Goal: Task Accomplishment & Management: Complete application form

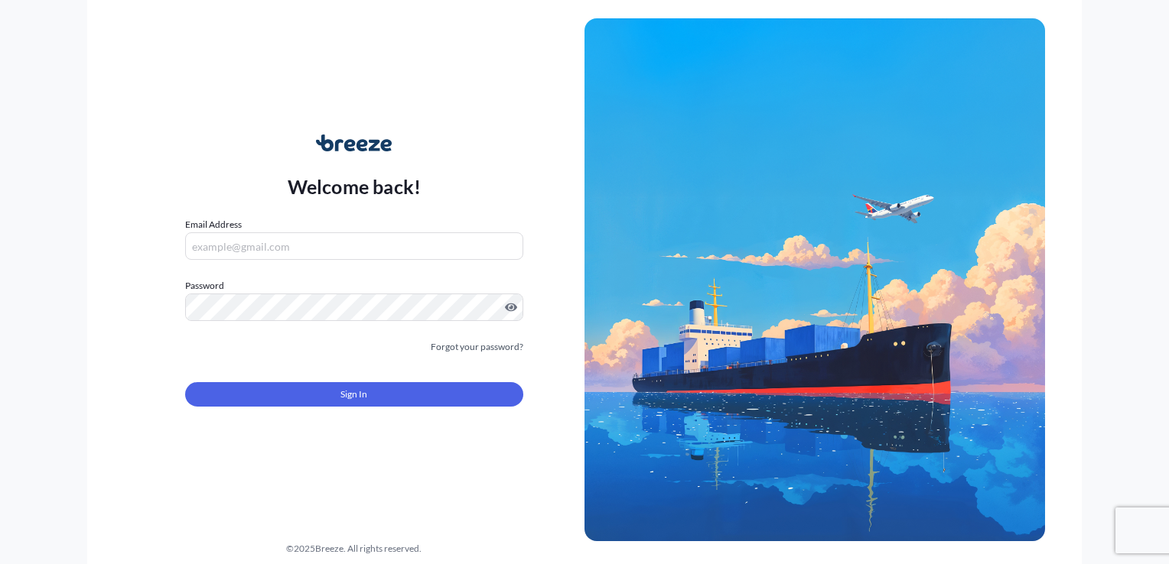
type input "[EMAIL_ADDRESS][PERSON_NAME][DOMAIN_NAME]"
click at [324, 408] on form "Email Address [EMAIL_ADDRESS][PERSON_NAME][DOMAIN_NAME] Password Must include: …" at bounding box center [354, 321] width 338 height 208
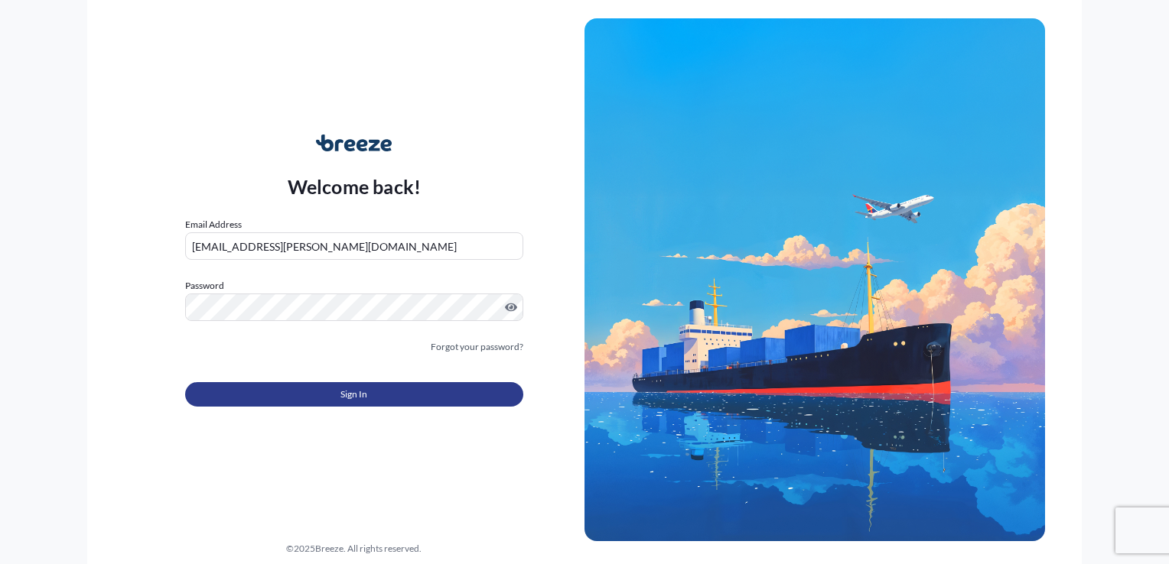
click at [312, 395] on button "Sign In" at bounding box center [354, 394] width 338 height 24
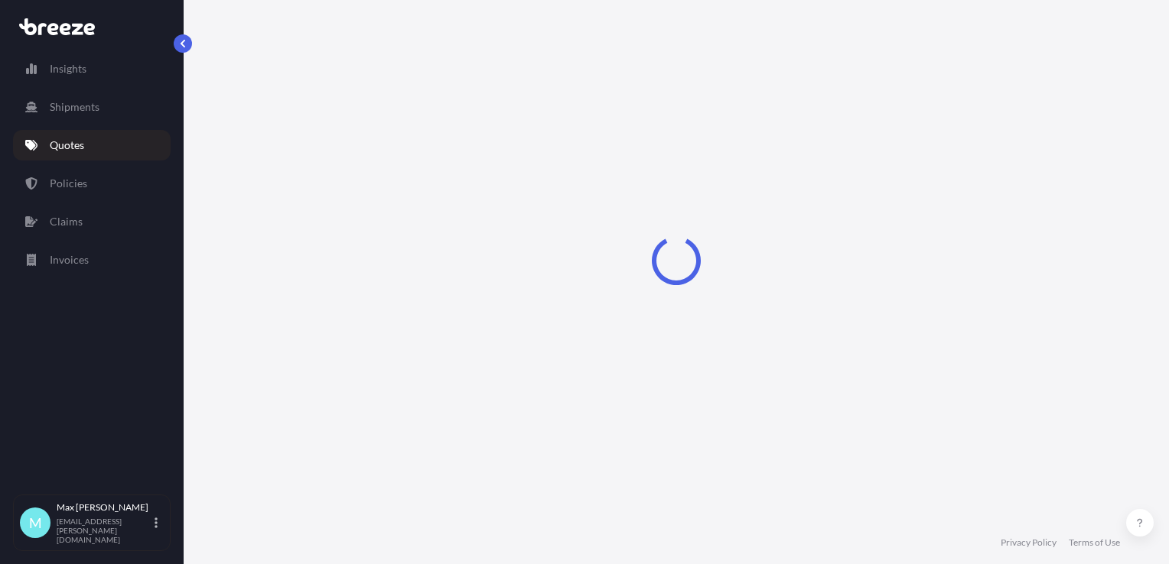
select select "Sea"
select select "1"
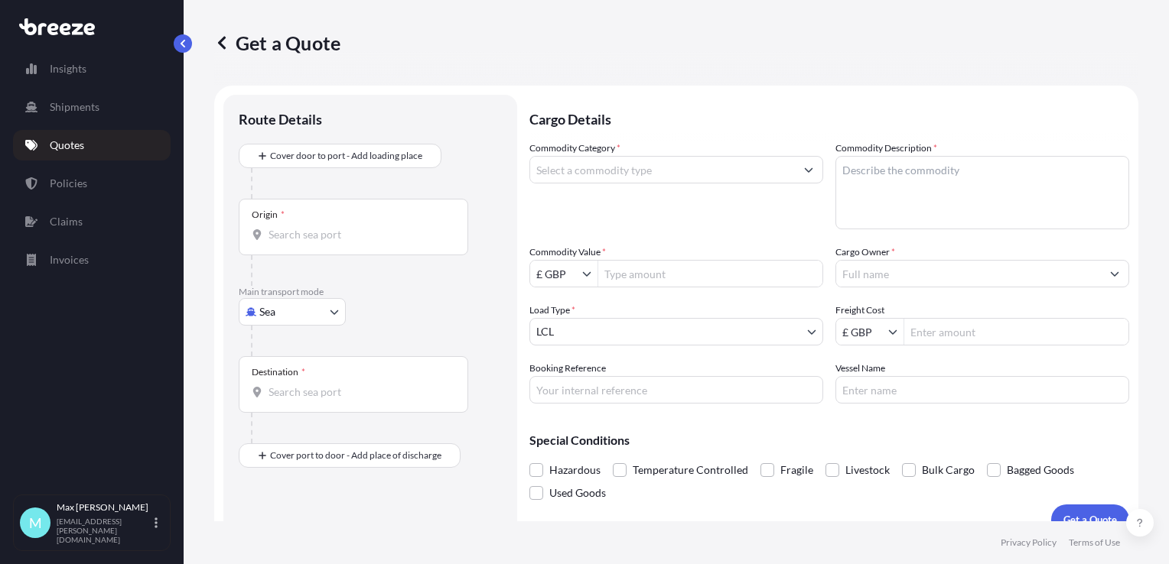
scroll to position [22, 0]
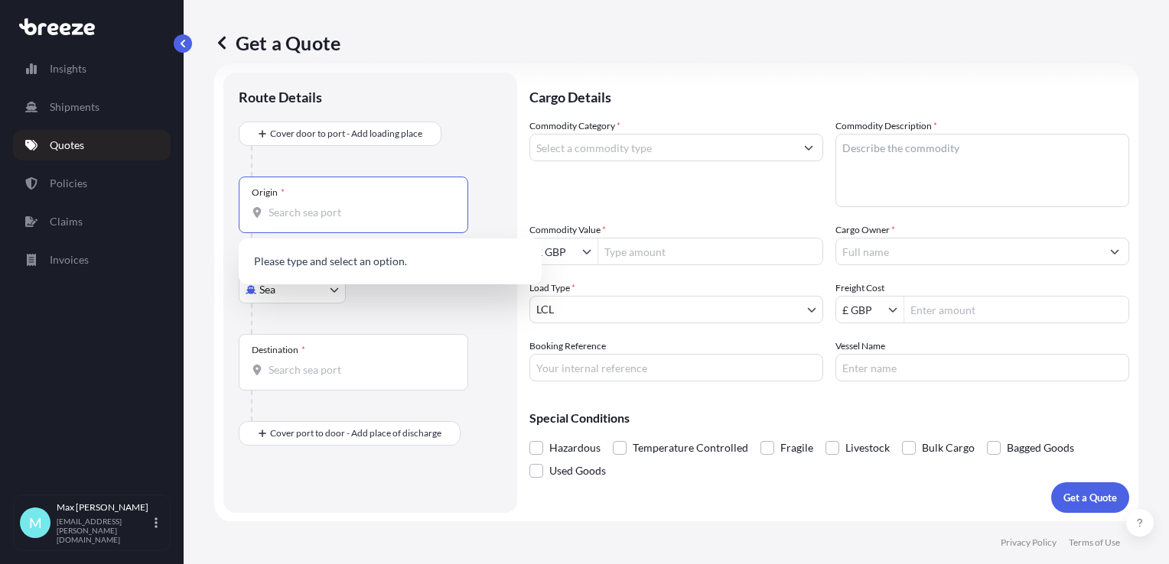
click at [323, 206] on input "Origin *" at bounding box center [358, 212] width 180 height 15
click at [292, 166] on div at bounding box center [376, 161] width 251 height 31
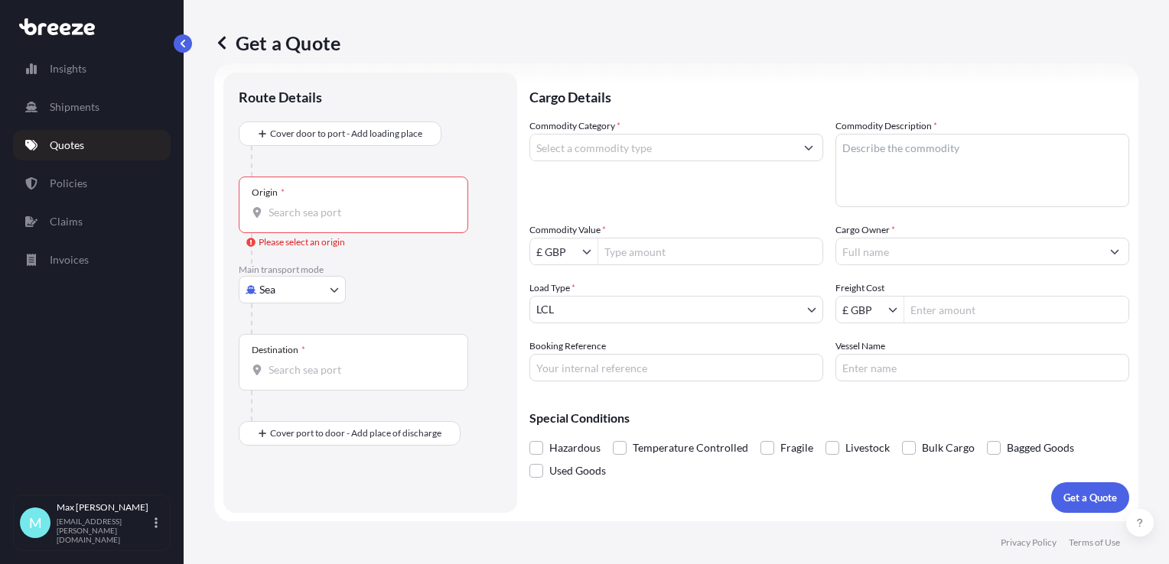
click at [303, 289] on body "0 options available. Insights Shipments Quotes Policies Claims Invoices M [PERS…" at bounding box center [584, 282] width 1169 height 564
click at [297, 384] on div "Road" at bounding box center [292, 384] width 95 height 28
select select "Road"
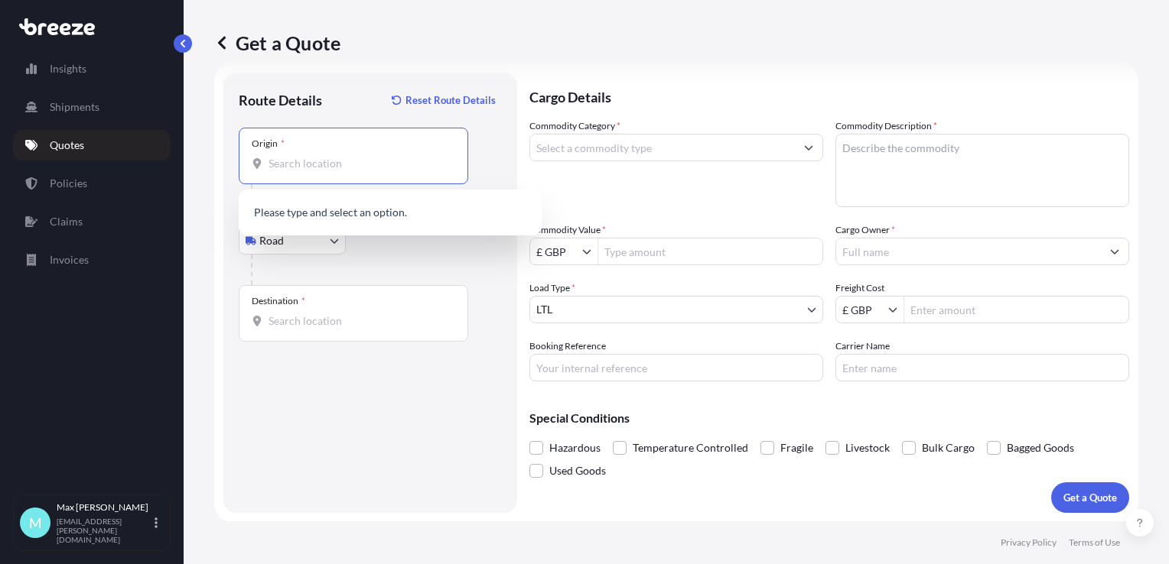
click at [304, 156] on input "Origin *" at bounding box center [358, 163] width 180 height 15
click at [336, 158] on input "Origin * Please select an origin" at bounding box center [358, 163] width 180 height 15
paste input "Frazione Arangea - 89131 [GEOGRAPHIC_DATA]"
drag, startPoint x: 340, startPoint y: 162, endPoint x: 207, endPoint y: 161, distance: 132.3
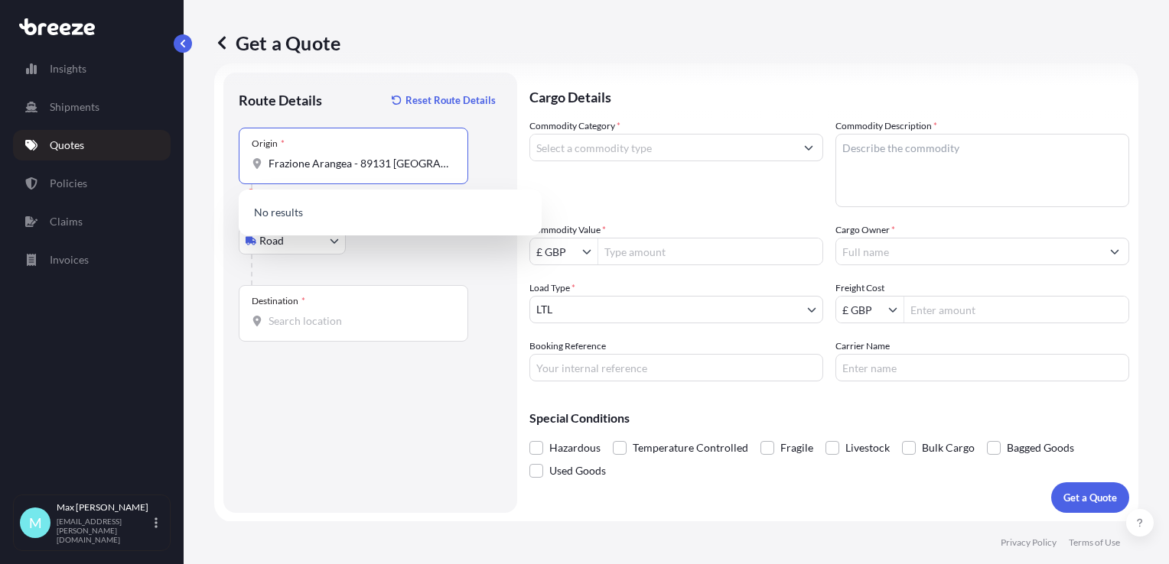
click at [208, 161] on div "Get a Quote Route Details Reset Route Details Place of loading Road Road Rail O…" at bounding box center [676, 261] width 985 height 522
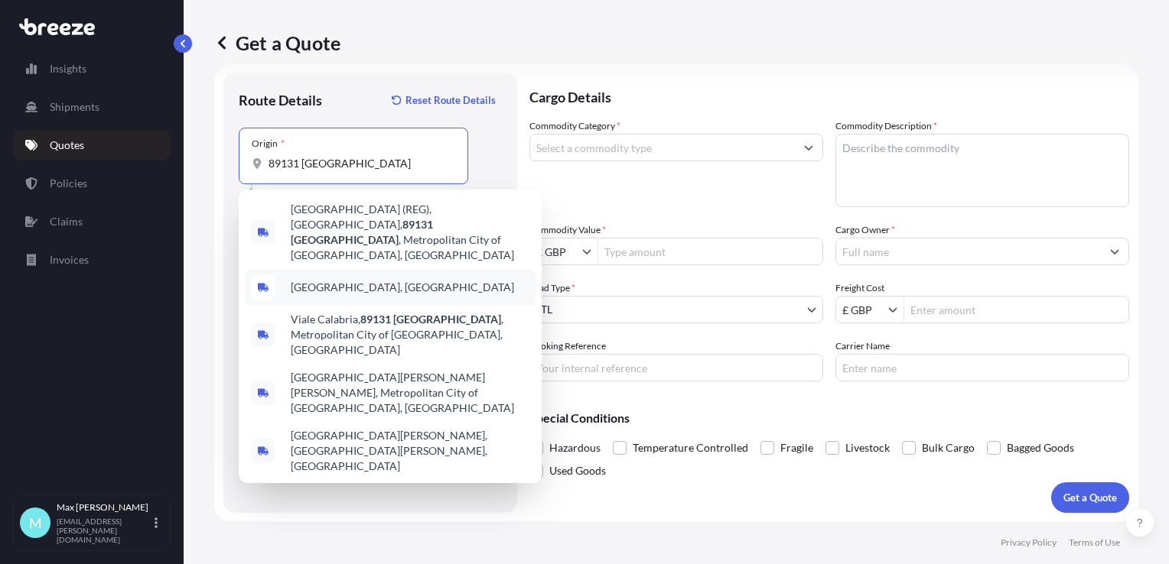
click at [341, 280] on span "[GEOGRAPHIC_DATA], [GEOGRAPHIC_DATA]" at bounding box center [402, 287] width 223 height 15
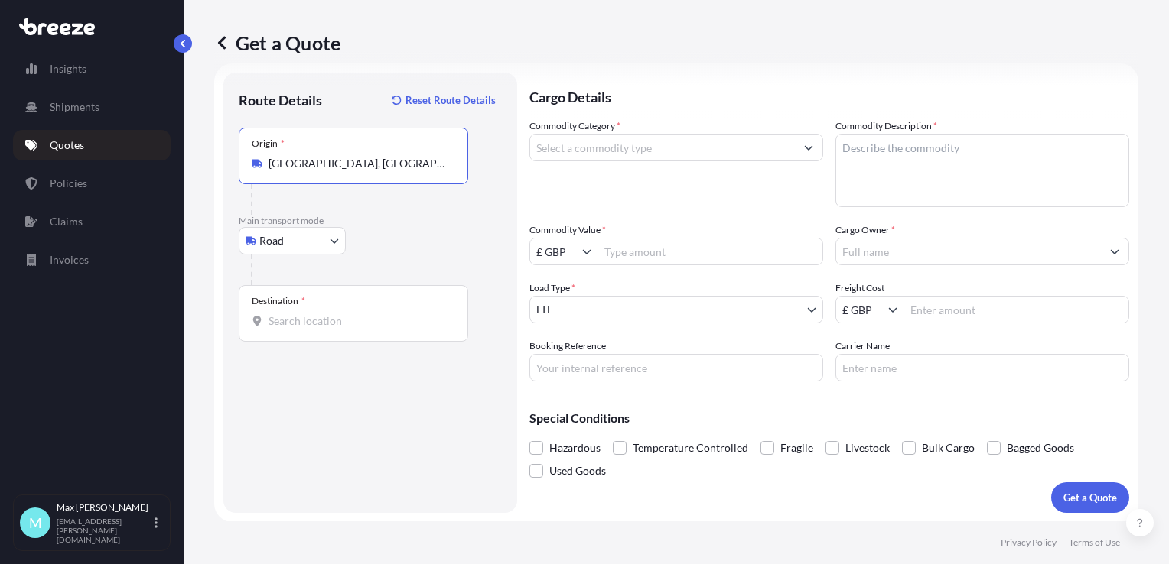
type input "[GEOGRAPHIC_DATA], [GEOGRAPHIC_DATA]"
click at [315, 310] on div "Destination *" at bounding box center [353, 313] width 229 height 57
click at [315, 314] on input "Destination *" at bounding box center [358, 321] width 180 height 15
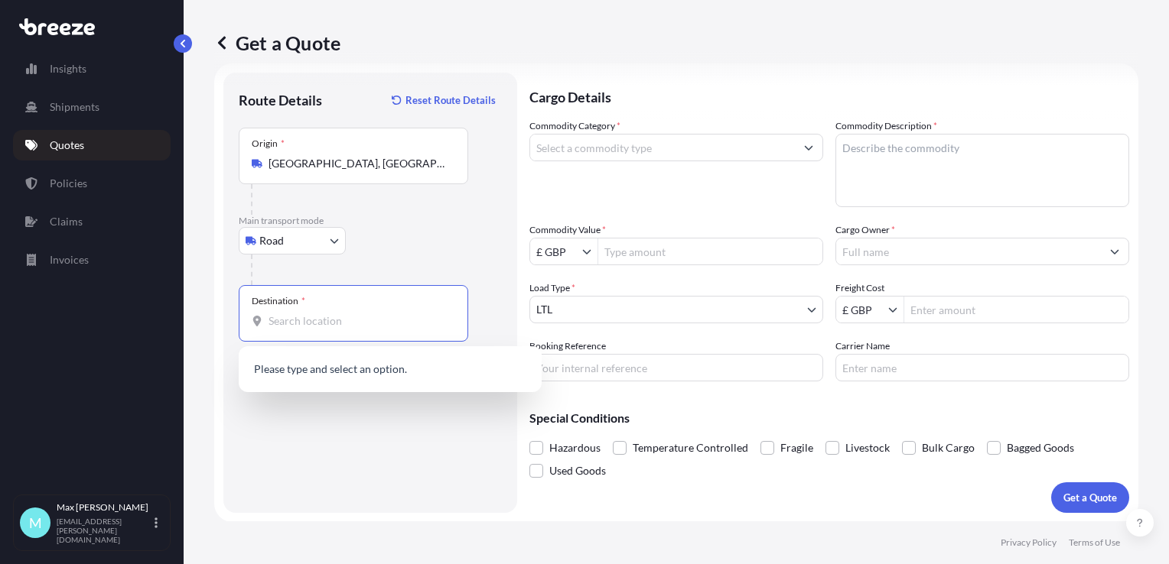
click at [320, 317] on input "Destination * Please select a destination" at bounding box center [358, 321] width 180 height 15
paste input "HP2 7FW"
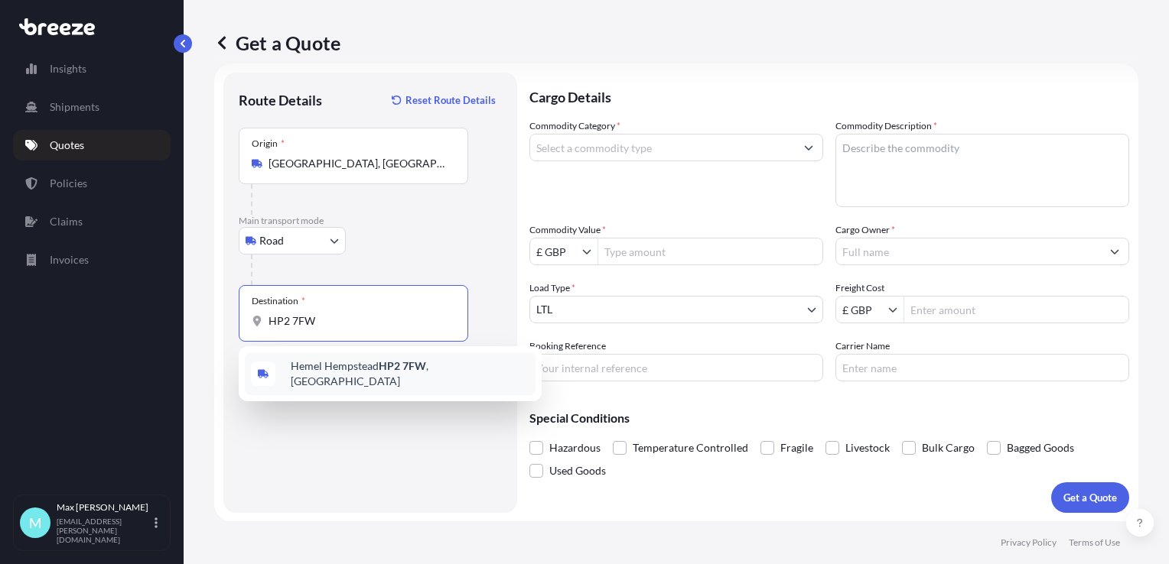
click at [334, 366] on span "Hemel Hempstead HP2 7FW , [GEOGRAPHIC_DATA]" at bounding box center [410, 374] width 239 height 31
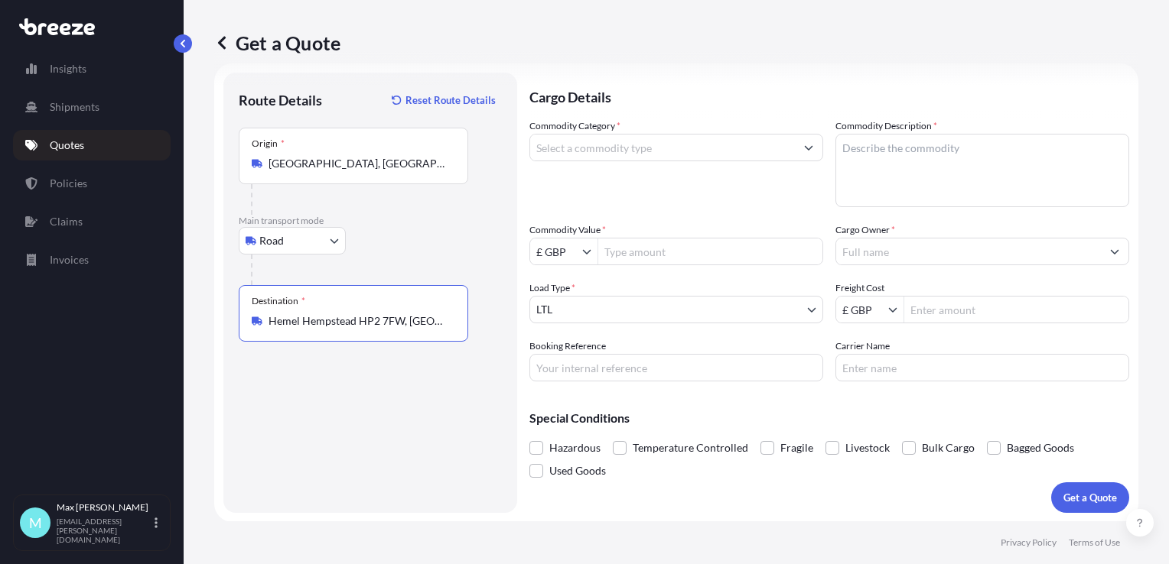
type input "Hemel Hempstead HP2 7FW, [GEOGRAPHIC_DATA]"
click at [626, 149] on input "Commodity Category *" at bounding box center [662, 148] width 265 height 28
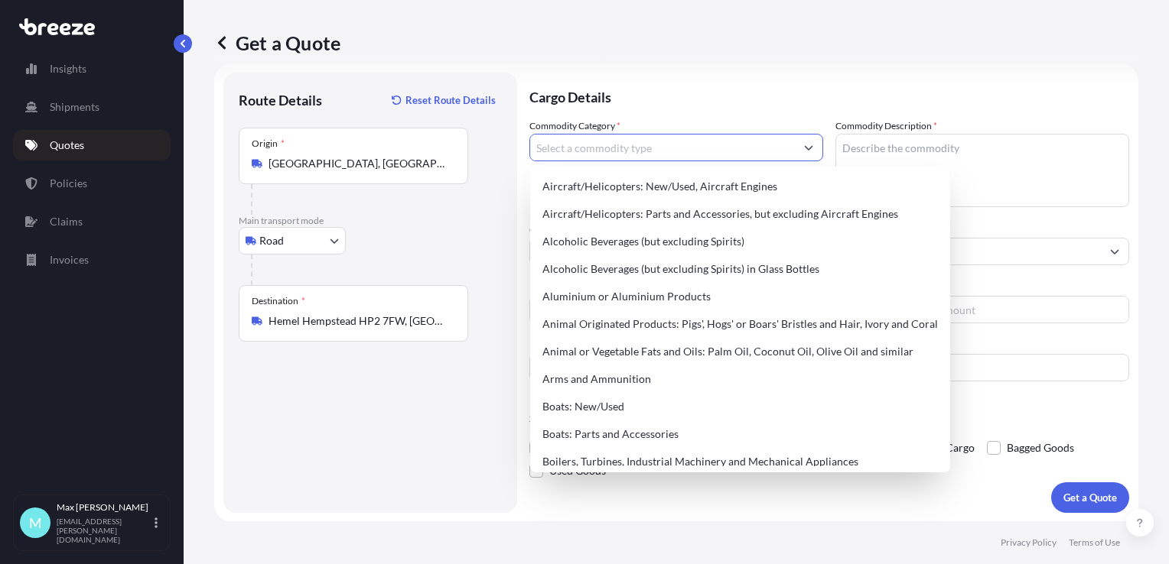
click at [626, 149] on input "Commodity Category *" at bounding box center [662, 148] width 265 height 28
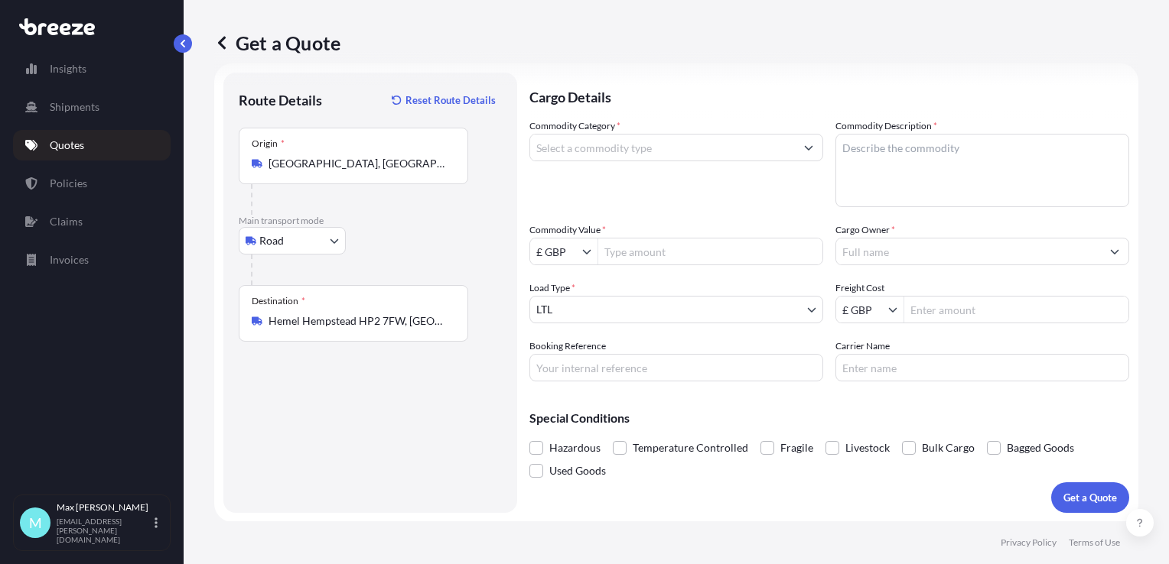
click at [643, 150] on input "Commodity Category *" at bounding box center [662, 148] width 265 height 28
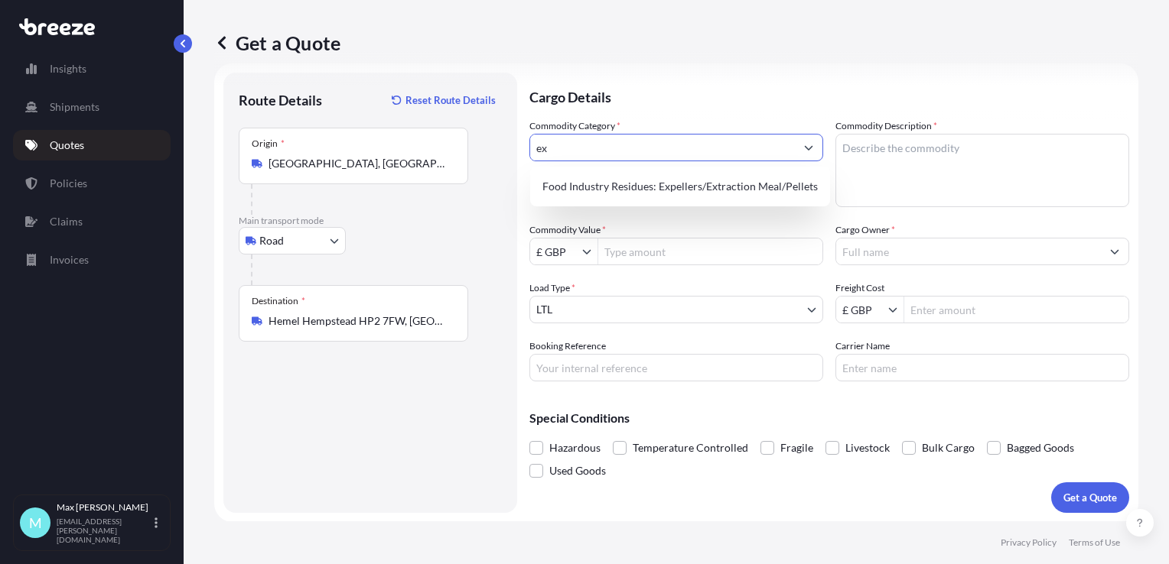
type input "e"
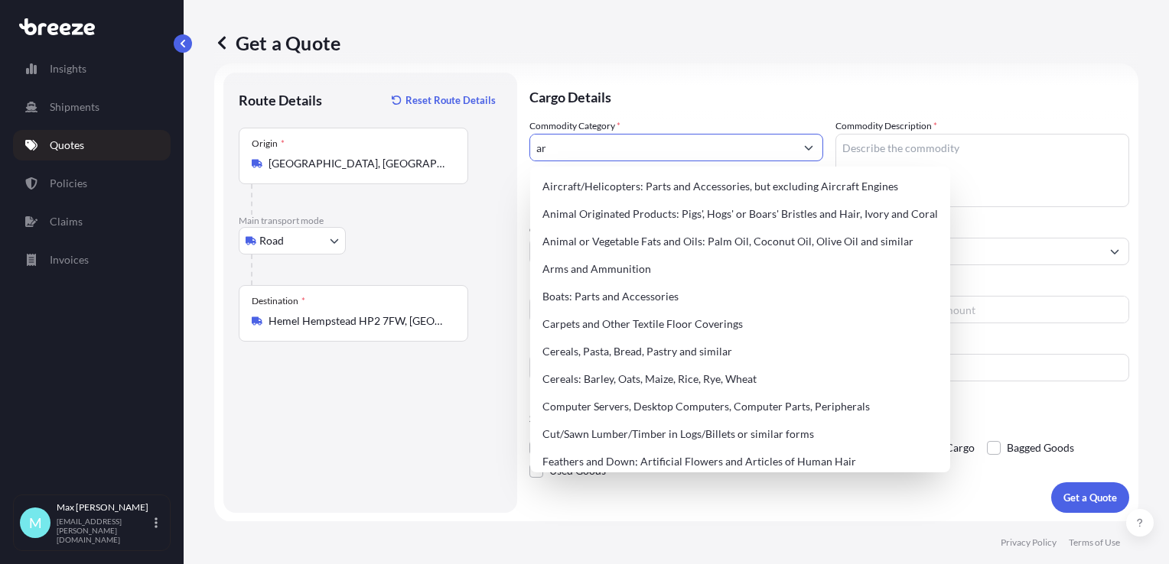
type input "a"
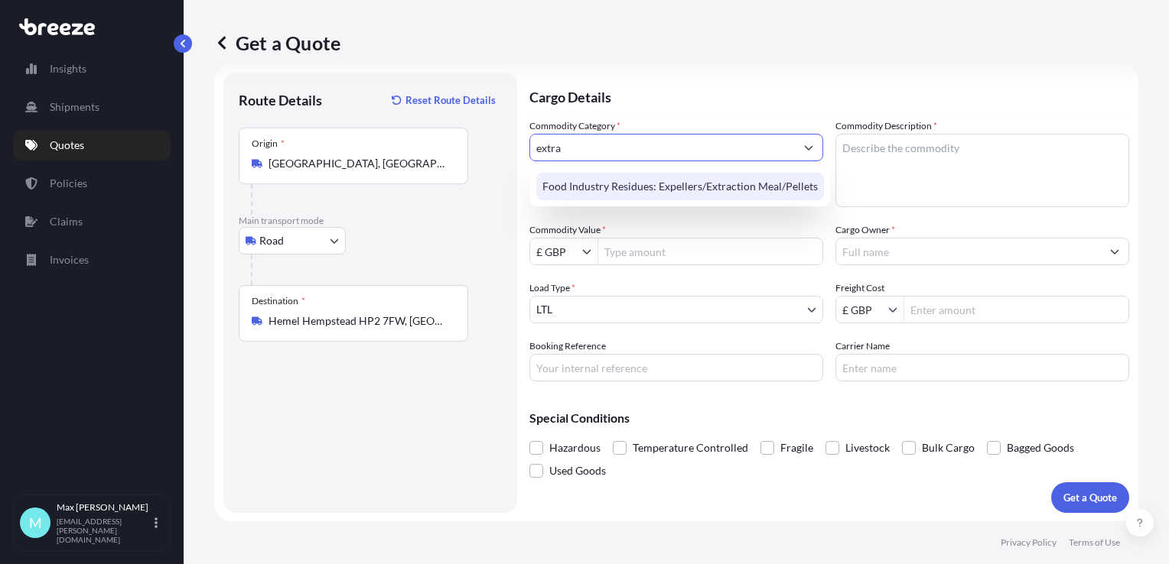
click at [645, 187] on div "Food Industry Residues: Expellers/Extraction Meal/Pellets" at bounding box center [680, 187] width 288 height 28
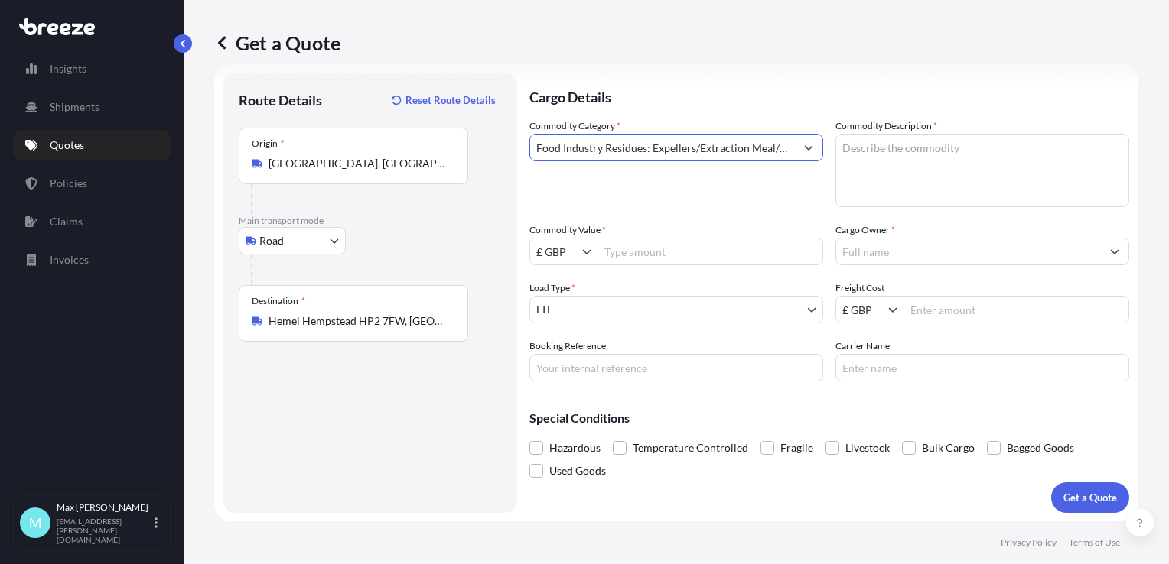
type input "Food Industry Residues: Expellers/Extraction Meal/Pellets"
click at [932, 148] on textarea "Commodity Description *" at bounding box center [982, 170] width 294 height 73
paste textarea "UN1197 extracts, liquid, class 3, III."
click at [1006, 154] on textarea "UN1197 extracts, liquid, class 3, III." at bounding box center [982, 170] width 294 height 73
click at [1017, 155] on textarea "UN1197 extracts, liquid, class 3, III." at bounding box center [982, 170] width 294 height 73
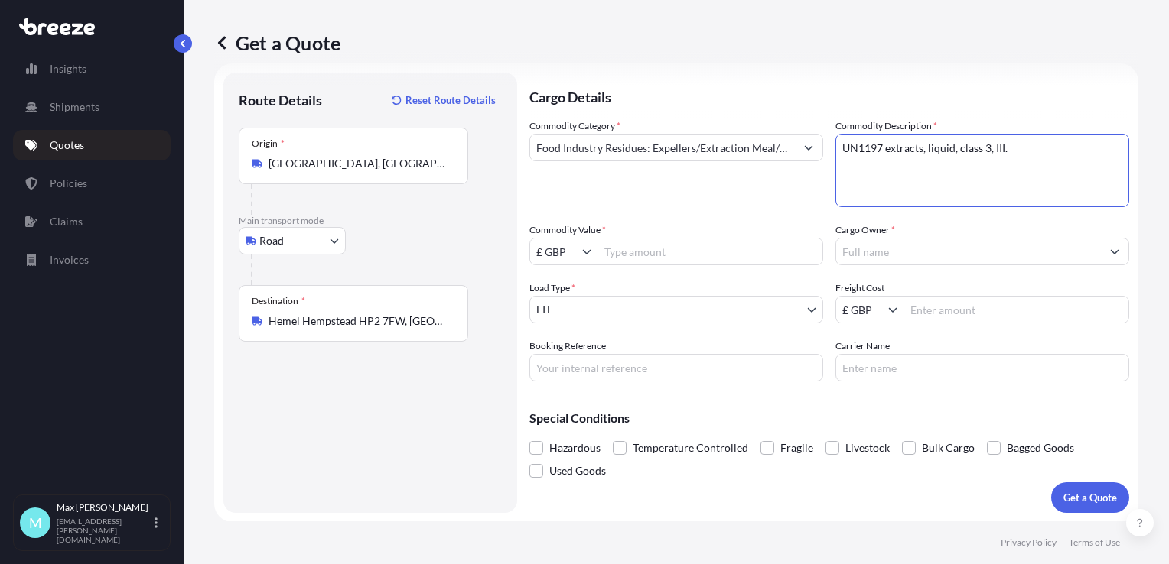
paste textarea "Terpenic essential oils of citrus fruit, incl. concretes and absolutes (excl. t…"
click at [883, 187] on textarea "UN1197 extracts, liquid, class 3, III. Terpenic essential oils of citrus fruit,…" at bounding box center [982, 170] width 294 height 73
paste textarea "HS Code 33011920"
type textarea "UN1197 extracts, liquid, class 3, III. Terpenic essential oils of citrus fruit,…"
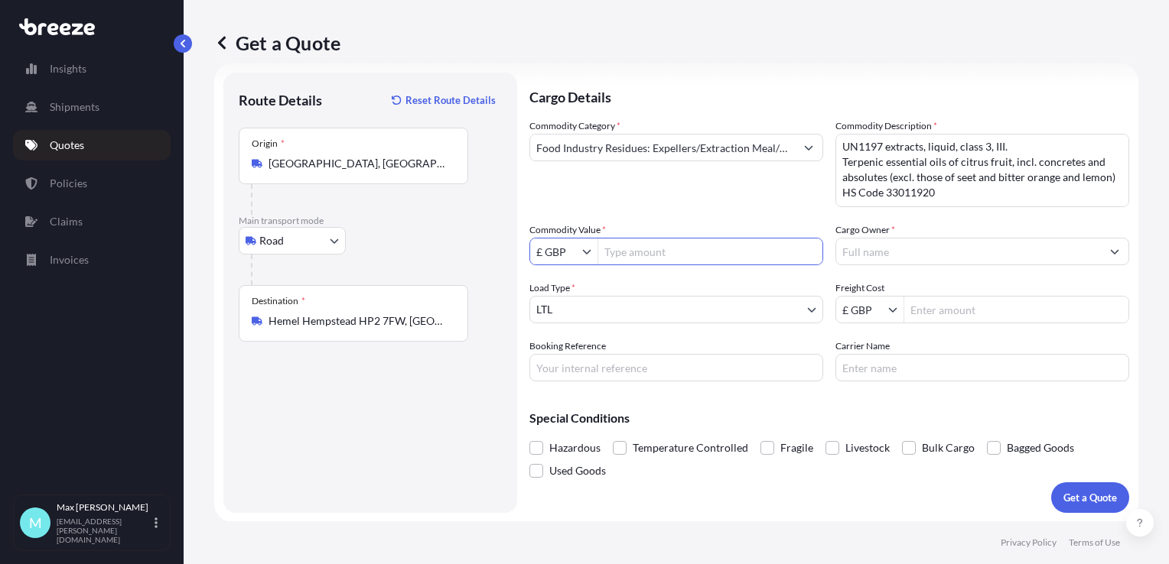
click at [668, 249] on input "Commodity Value *" at bounding box center [710, 252] width 224 height 28
click at [582, 252] on icon "Show suggestions" at bounding box center [586, 251] width 9 height 9
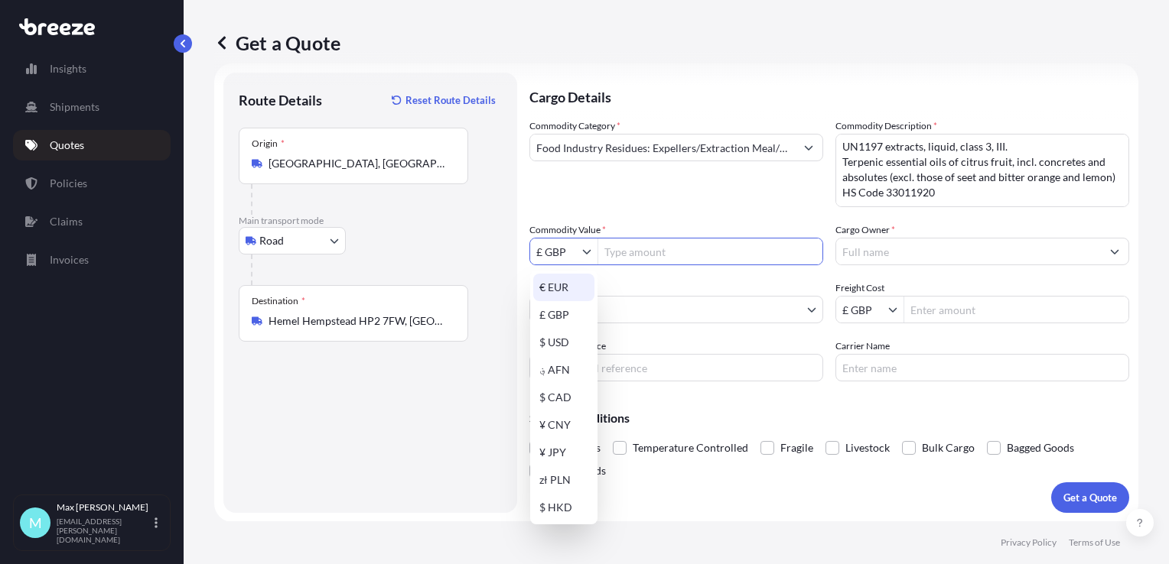
click at [569, 278] on div "€ EUR" at bounding box center [563, 288] width 61 height 28
type input "€ EUR"
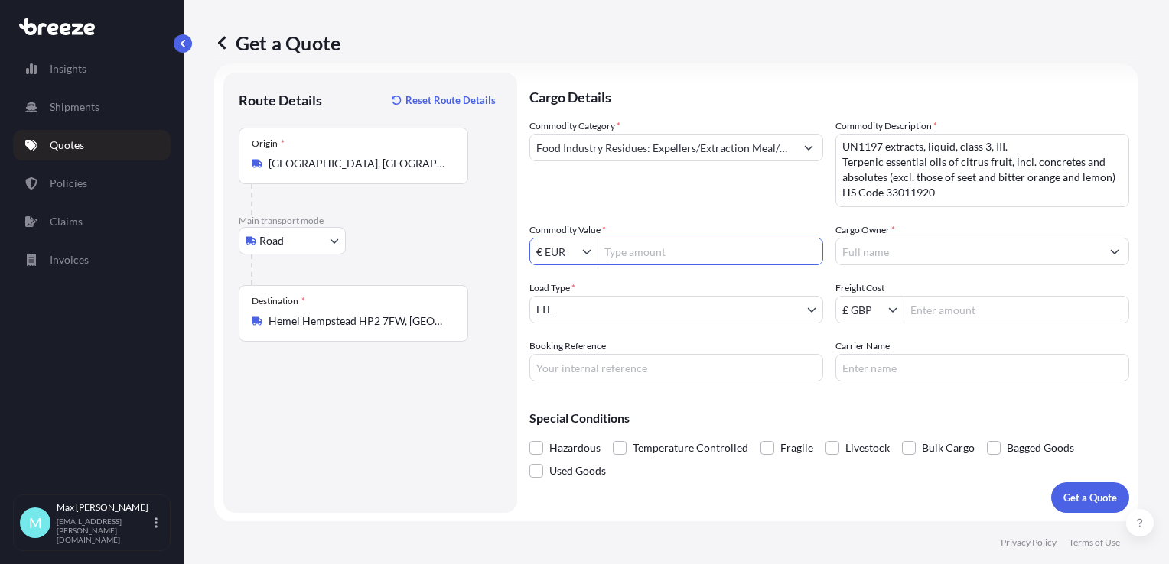
click at [637, 247] on input "Commodity Value *" at bounding box center [710, 252] width 224 height 28
type input "75,200"
click at [639, 216] on div "Commodity Category * Food Industry Residues: Expellers/Extraction Meal/Pellets …" at bounding box center [829, 250] width 600 height 263
click at [625, 307] on body "75,200 Insights Shipments Quotes Policies Claims Invoices M [PERSON_NAME] [EMAI…" at bounding box center [584, 282] width 1169 height 564
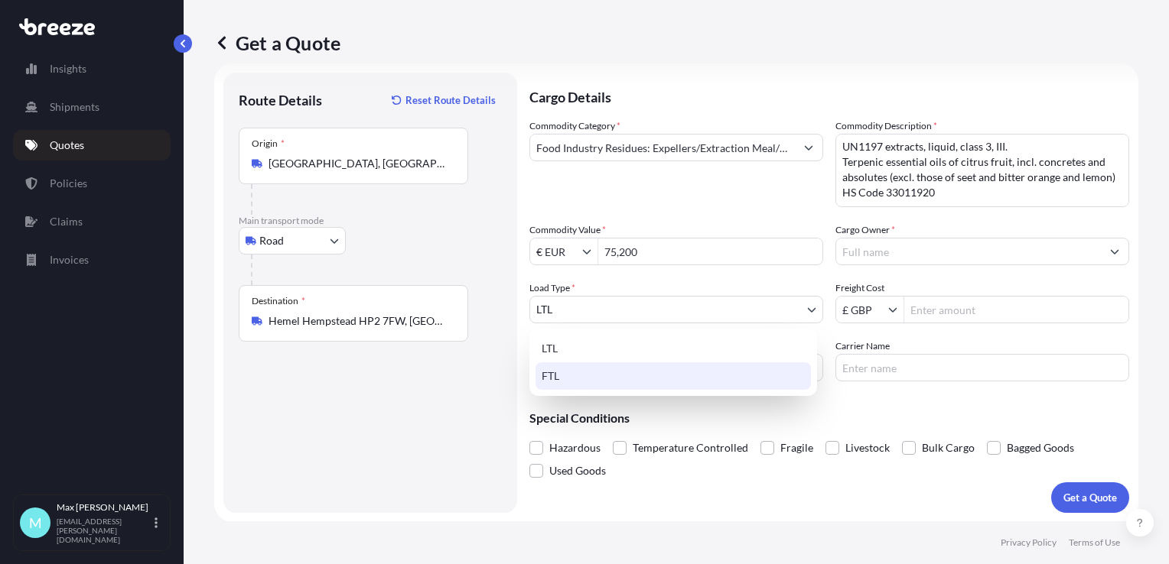
click at [609, 369] on div "FTL" at bounding box center [672, 376] width 275 height 28
select select "2"
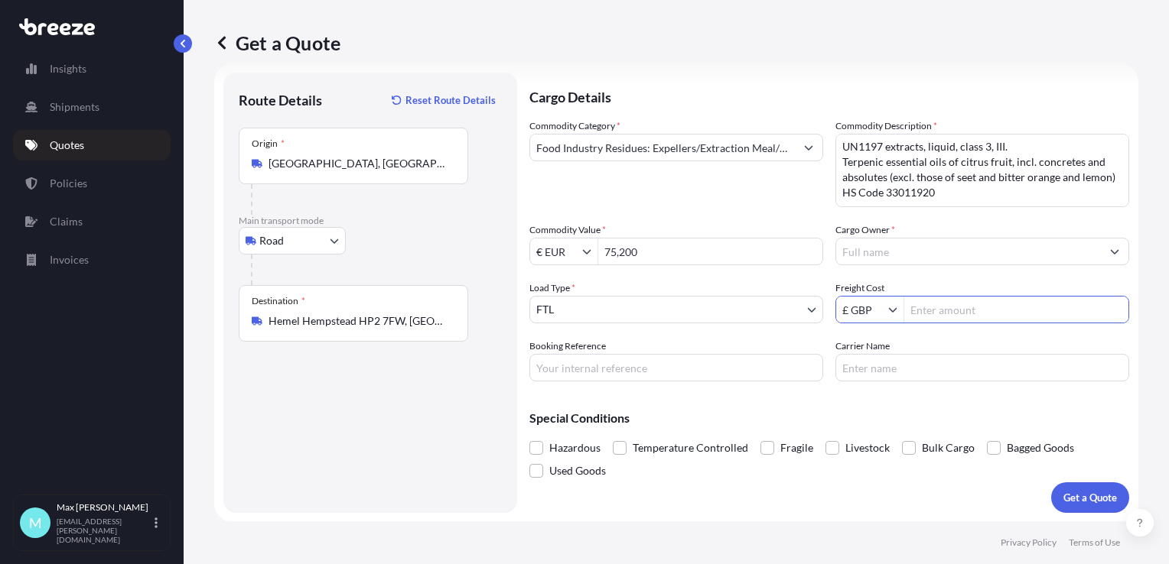
click at [928, 302] on input "Freight Cost" at bounding box center [1016, 310] width 224 height 28
click at [876, 311] on input "£ GBP" at bounding box center [862, 310] width 52 height 28
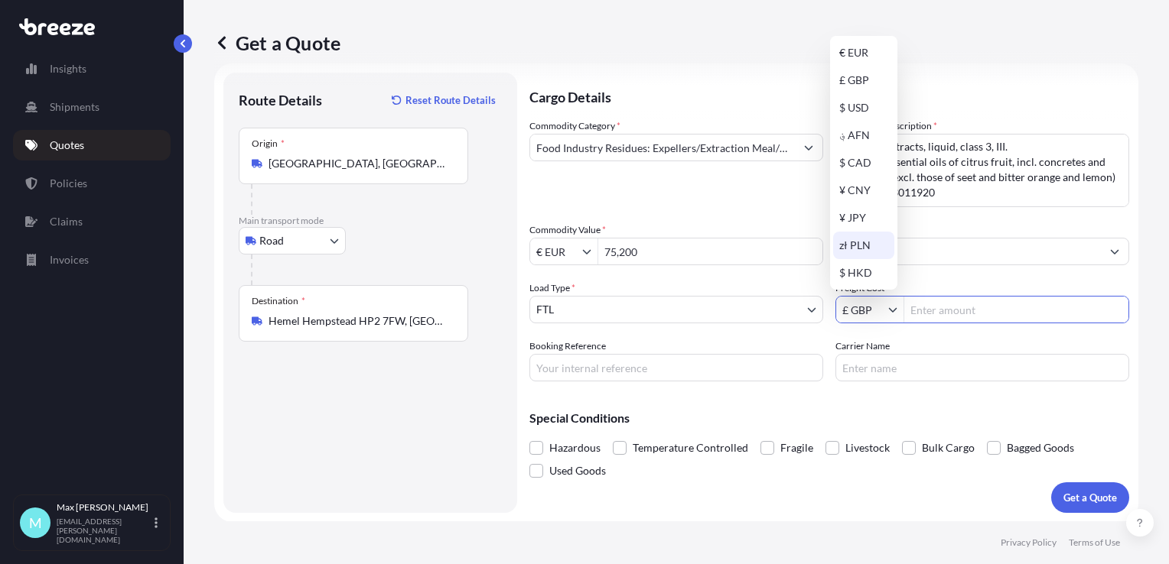
click at [958, 314] on input "Freight Cost" at bounding box center [1016, 310] width 224 height 28
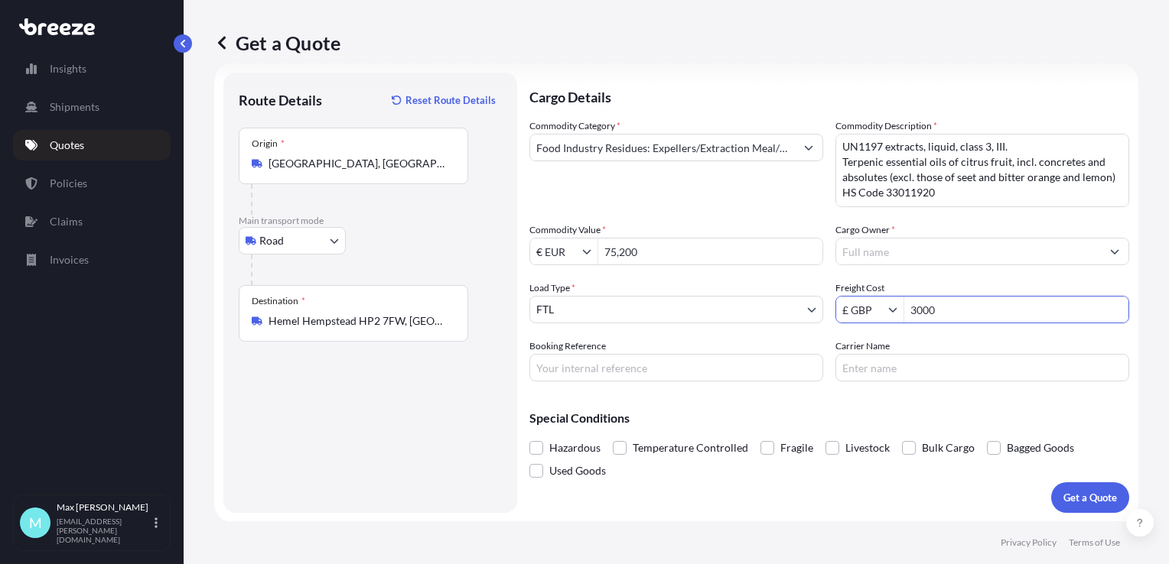
type input "3,000"
click at [902, 252] on input "Cargo Owner *" at bounding box center [968, 252] width 265 height 28
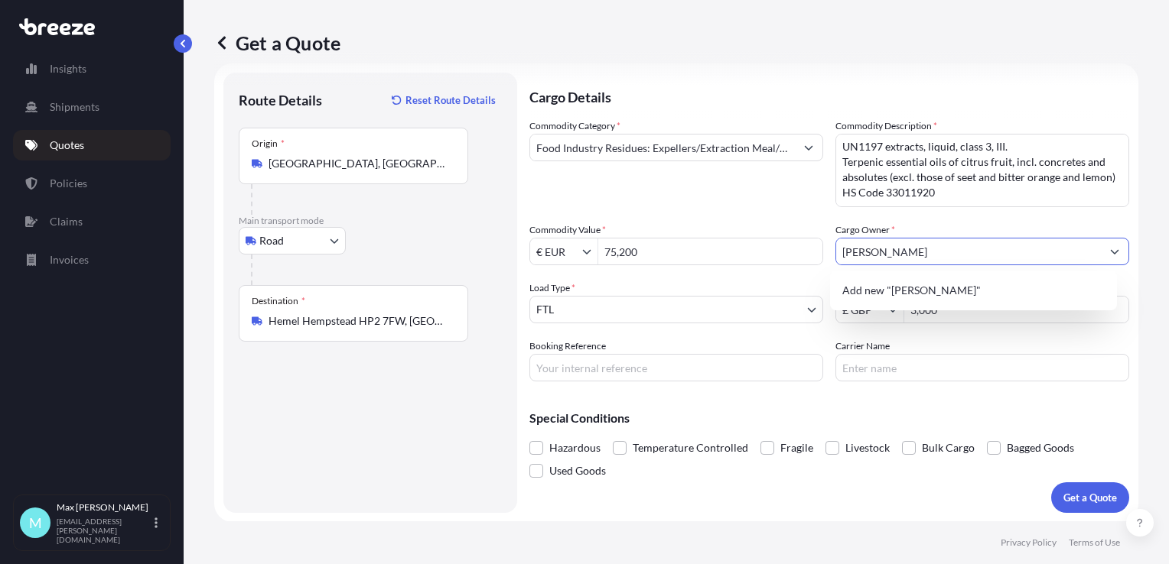
type input "[PERSON_NAME]"
click at [638, 335] on div "Commodity Category * Food Industry Residues: Expellers/Extraction Meal/Pellets …" at bounding box center [829, 250] width 600 height 263
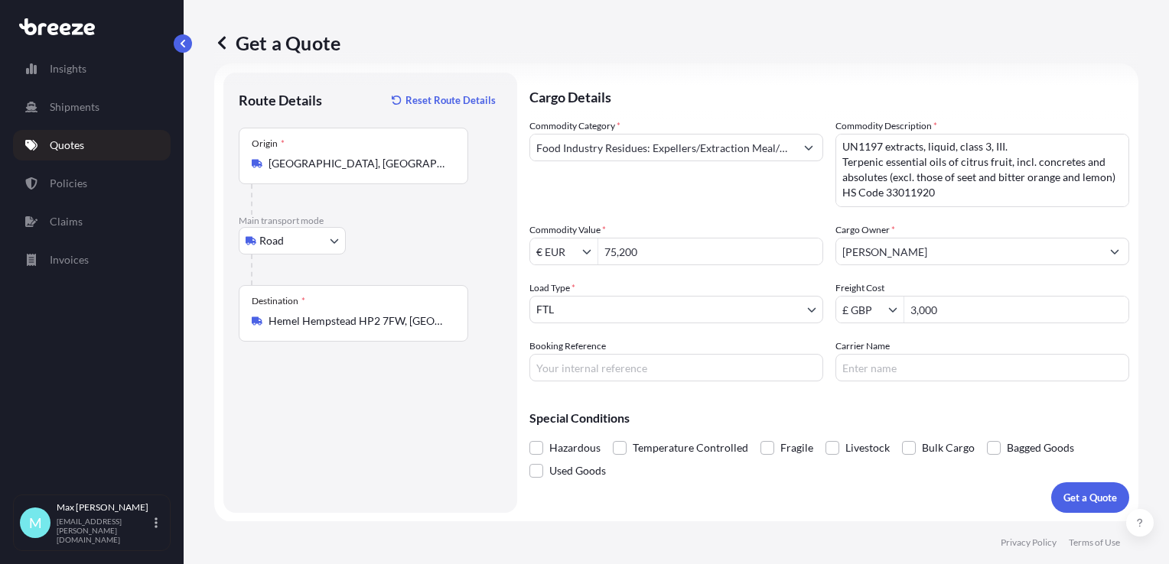
click at [580, 445] on span "Hazardous" at bounding box center [574, 448] width 51 height 23
click at [529, 437] on input "Hazardous" at bounding box center [529, 437] width 0 height 0
click at [1094, 497] on p "Get a Quote" at bounding box center [1090, 497] width 54 height 15
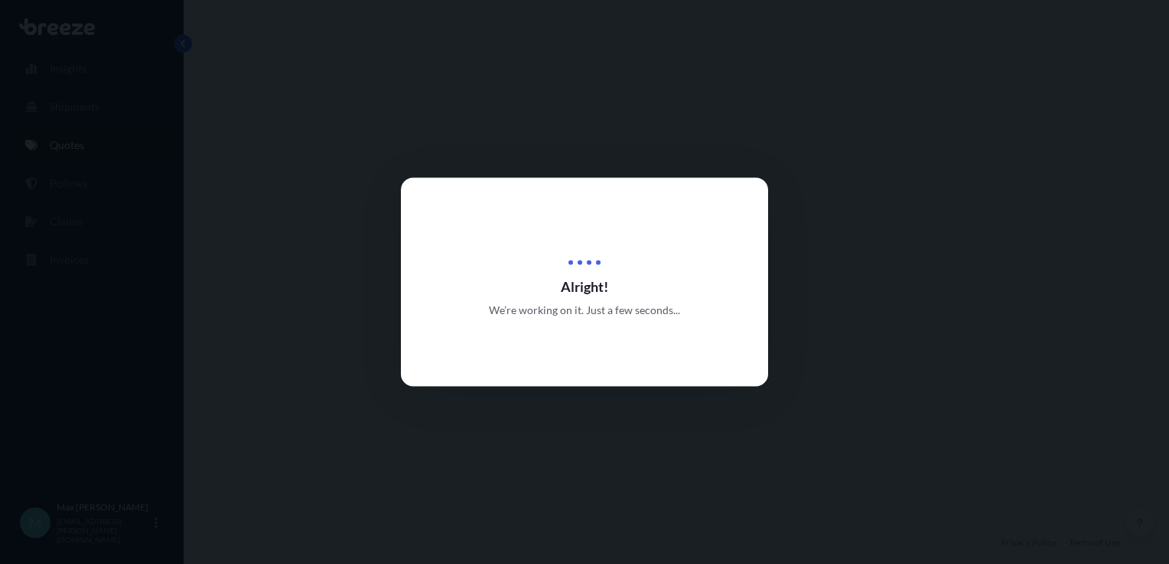
select select "Road"
select select "2"
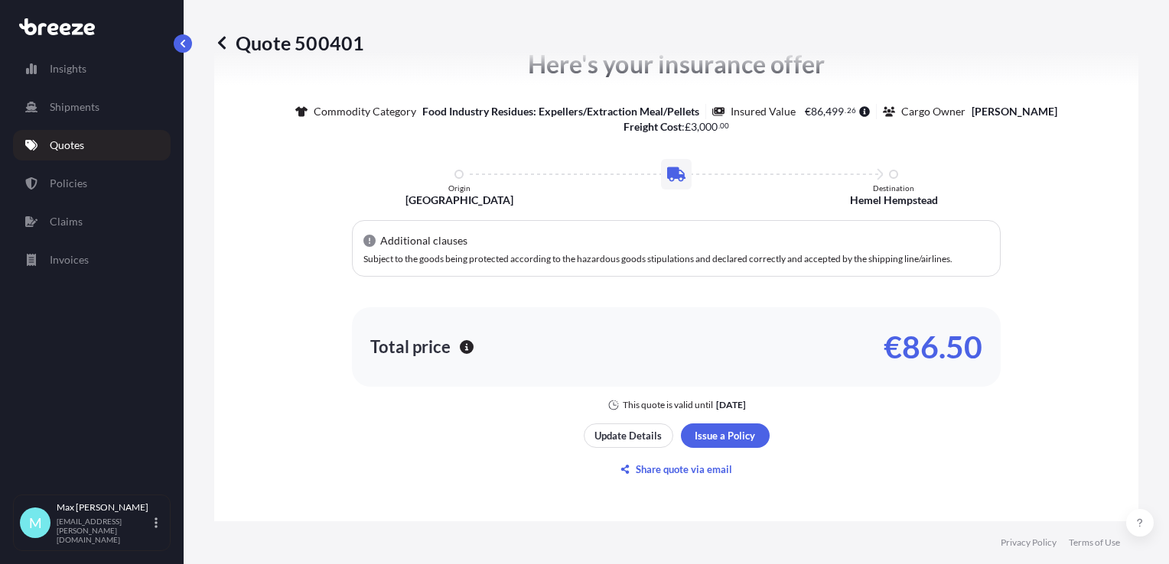
scroll to position [688, 0]
